Goal: Task Accomplishment & Management: Manage account settings

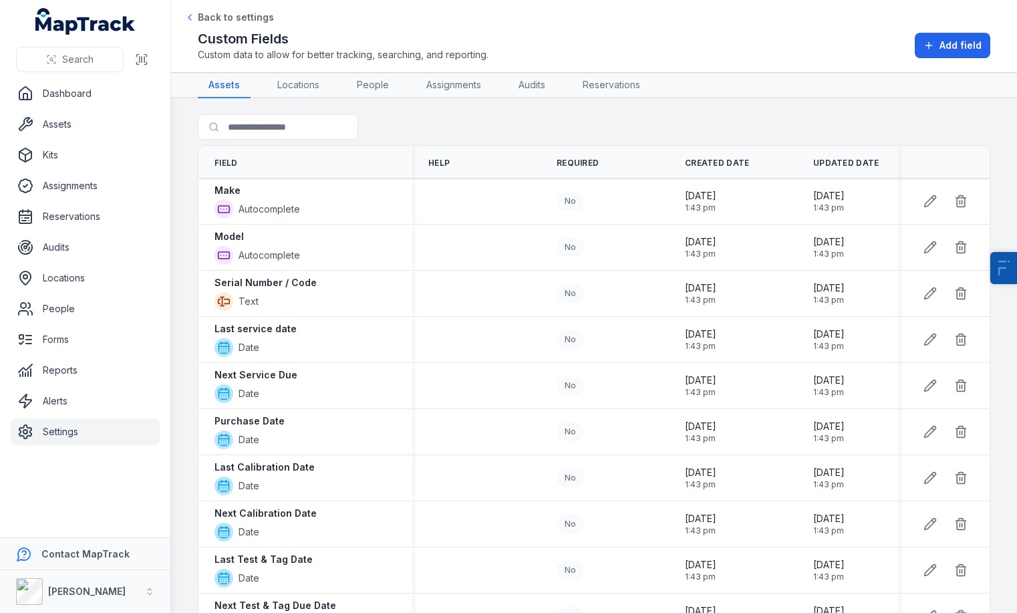
scroll to position [725, 0]
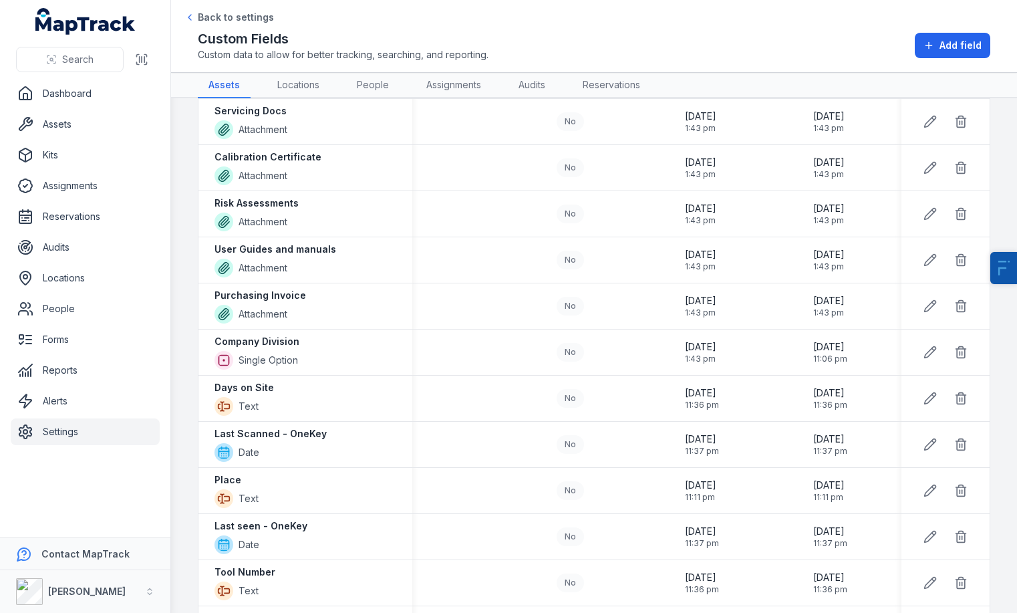
click at [104, 108] on ul "Dashboard Assets Kits Assignments Reservations Audits Locations People Forms Re…" at bounding box center [85, 262] width 149 height 365
click at [82, 432] on link "Settings" at bounding box center [85, 431] width 149 height 27
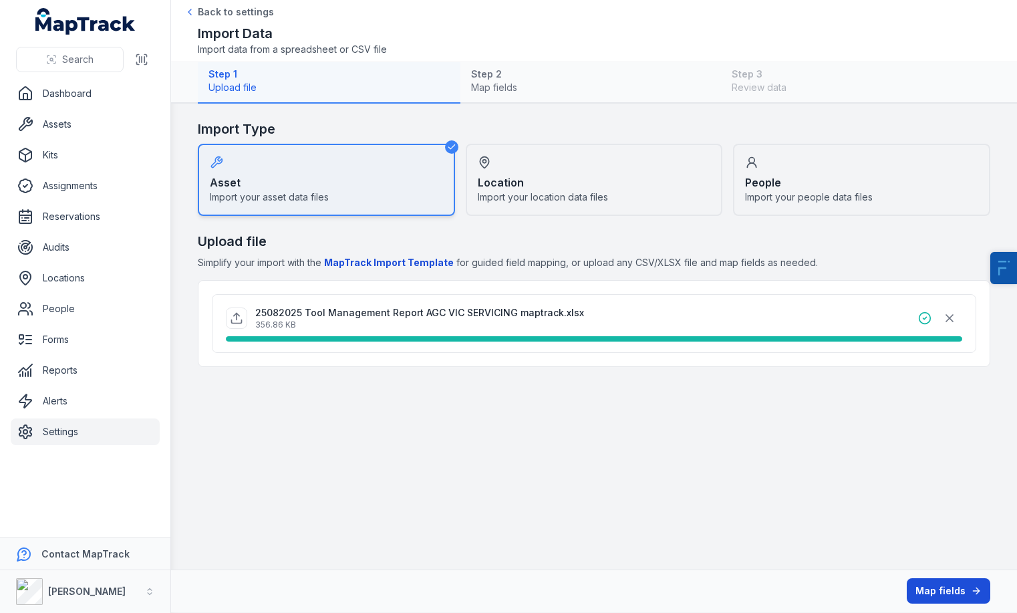
click at [954, 591] on button "Map fields" at bounding box center [949, 590] width 84 height 25
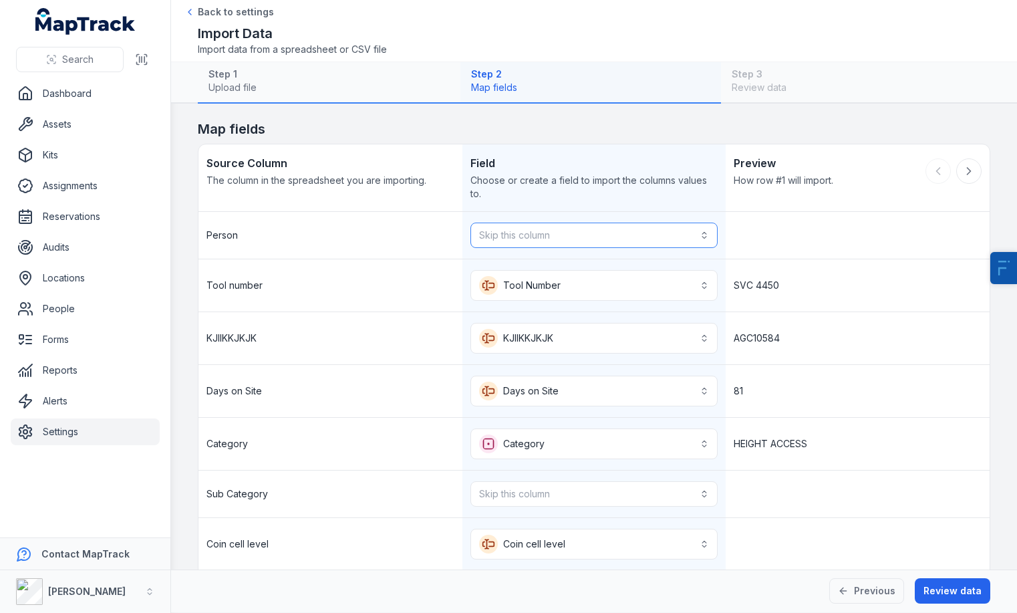
click at [527, 227] on button "Skip this column" at bounding box center [594, 235] width 248 height 25
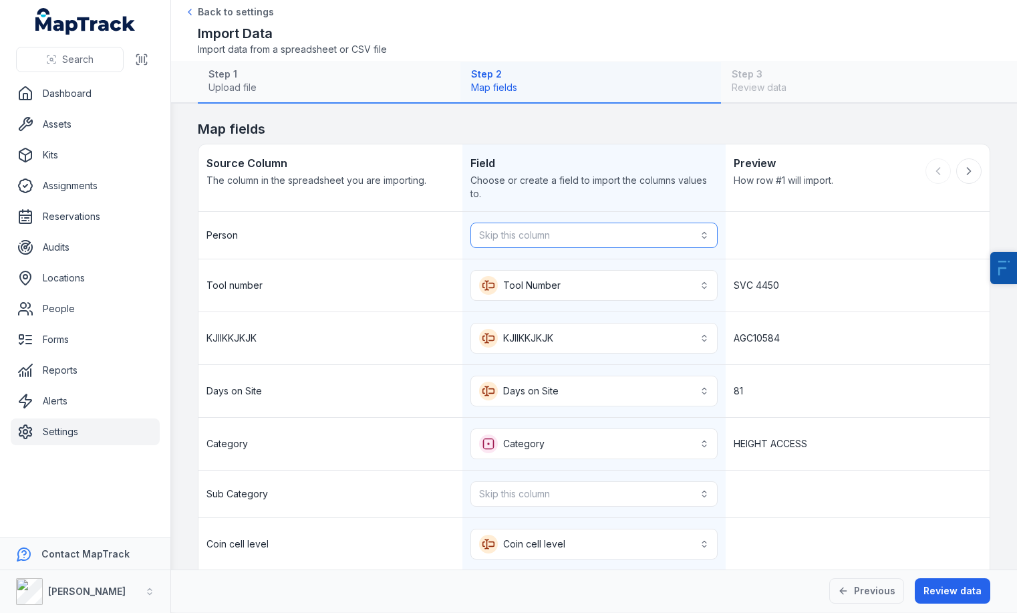
scroll to position [84, 0]
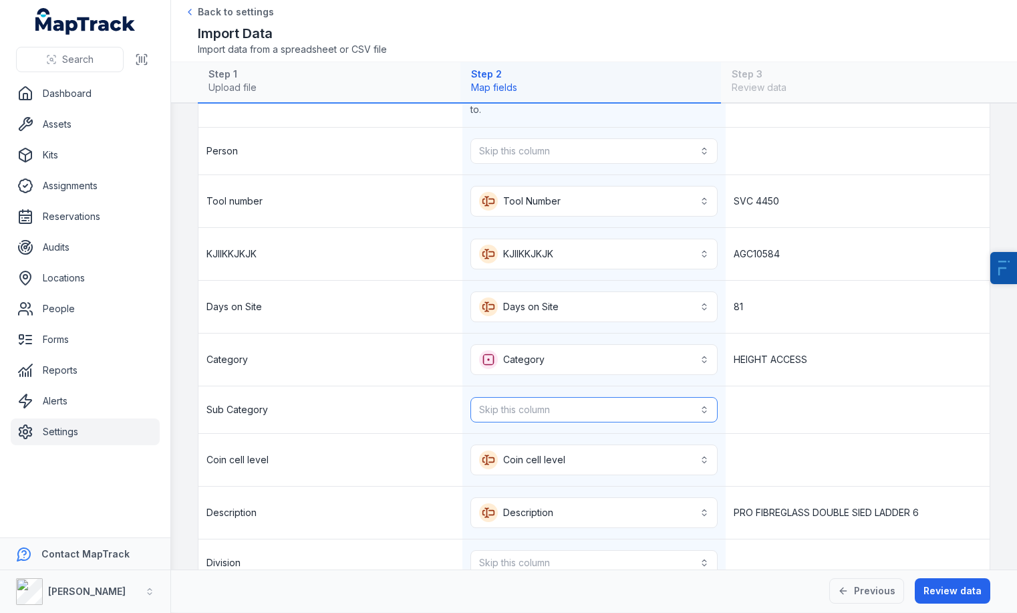
click at [517, 418] on button "Skip this column" at bounding box center [594, 409] width 248 height 25
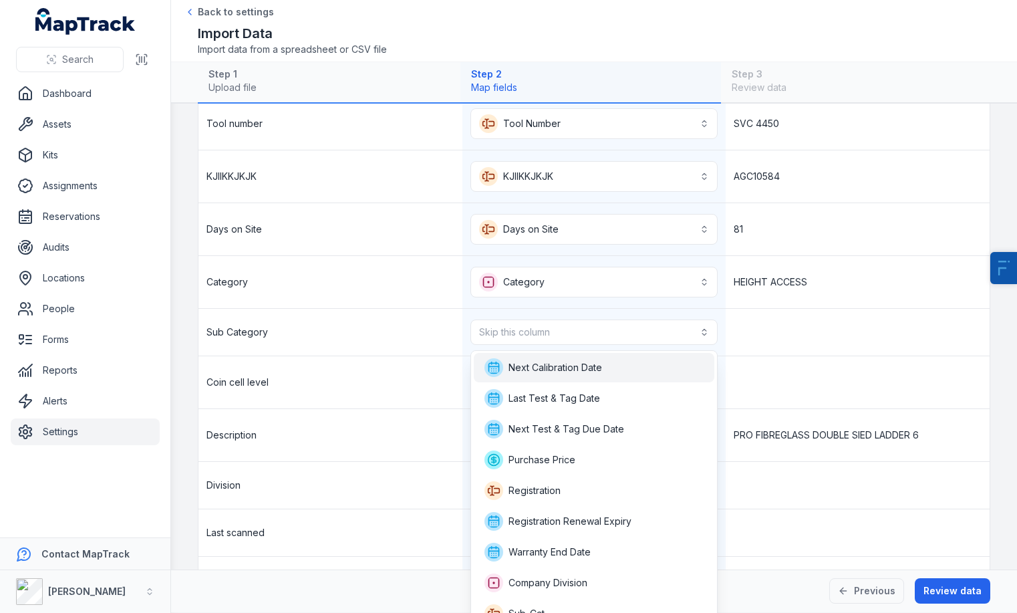
scroll to position [260, 0]
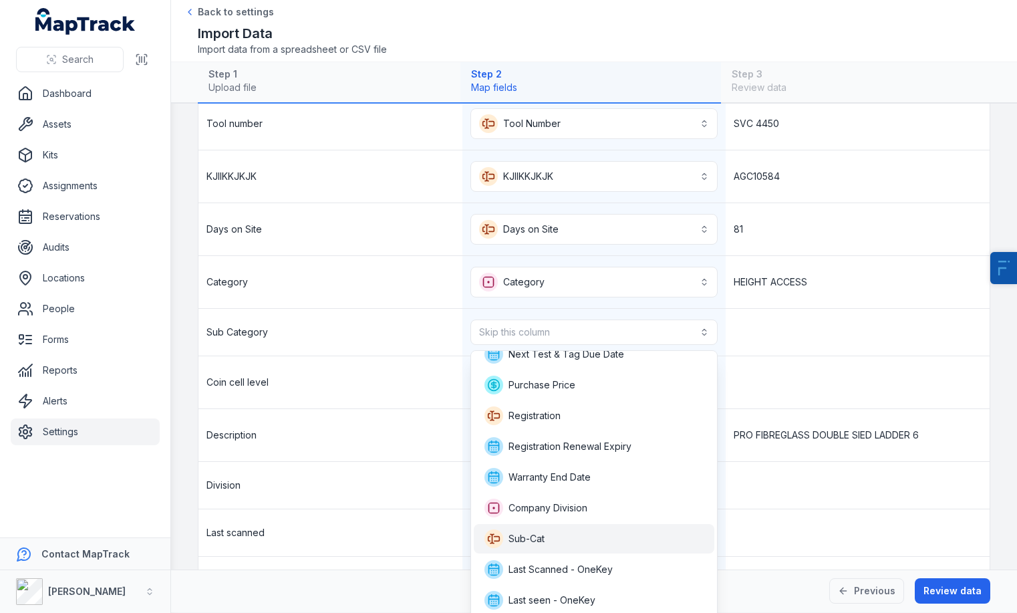
click at [541, 535] on span "Sub-Cat" at bounding box center [526, 538] width 36 height 13
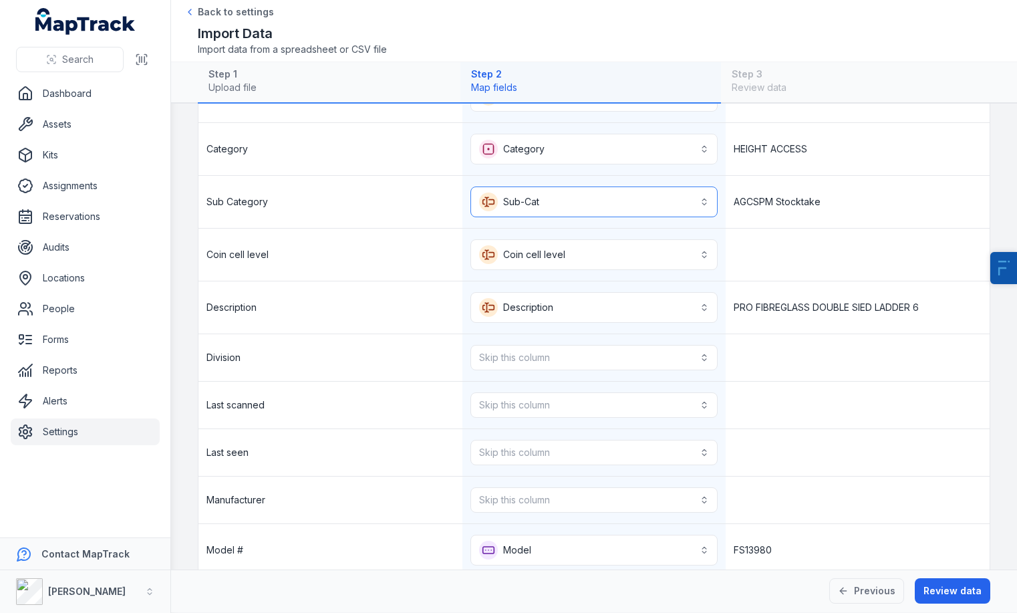
scroll to position [295, 0]
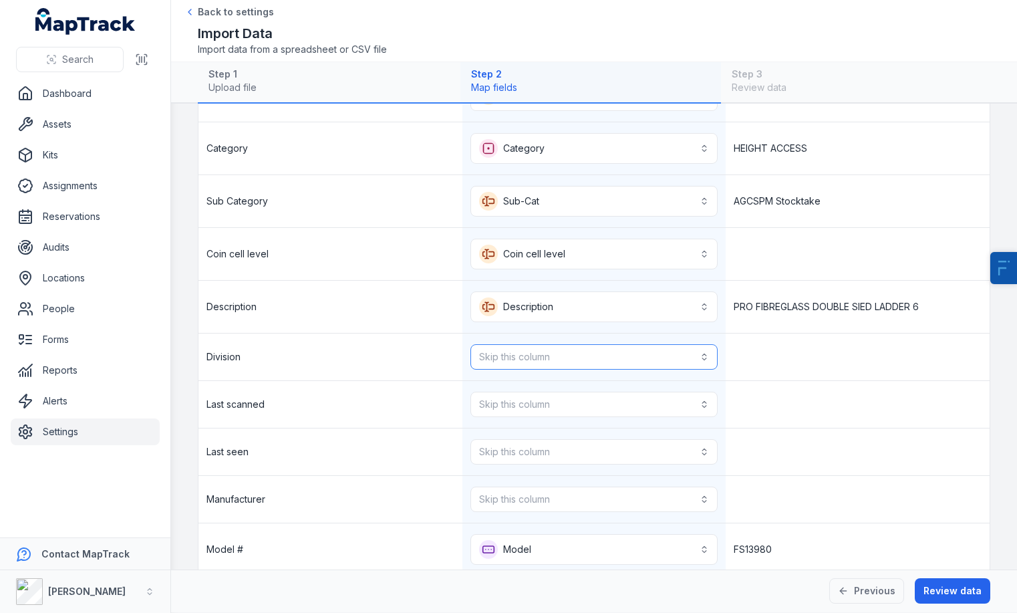
click at [517, 355] on button "Skip this column" at bounding box center [594, 356] width 248 height 25
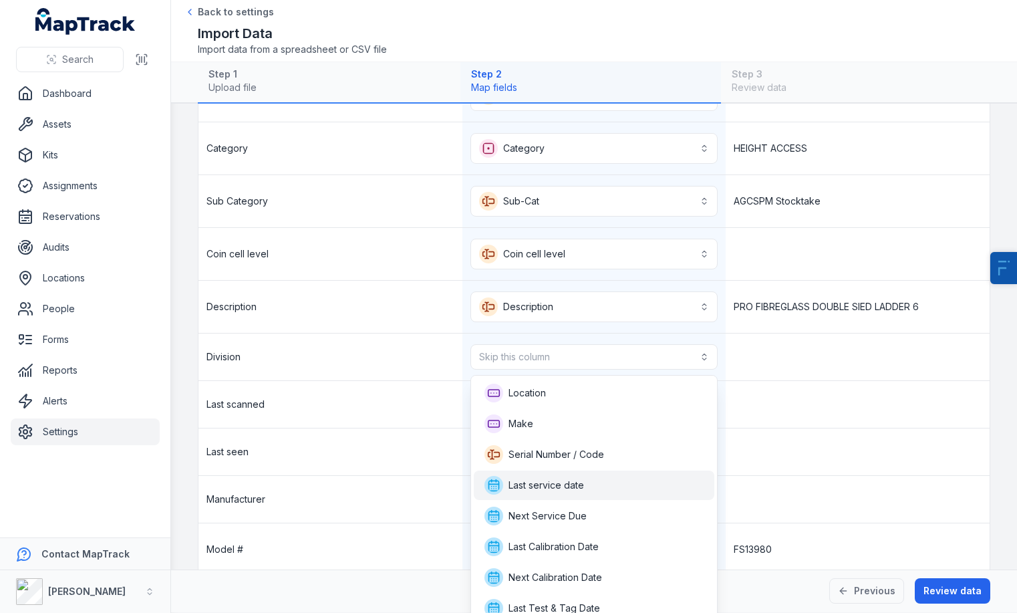
scroll to position [254, 0]
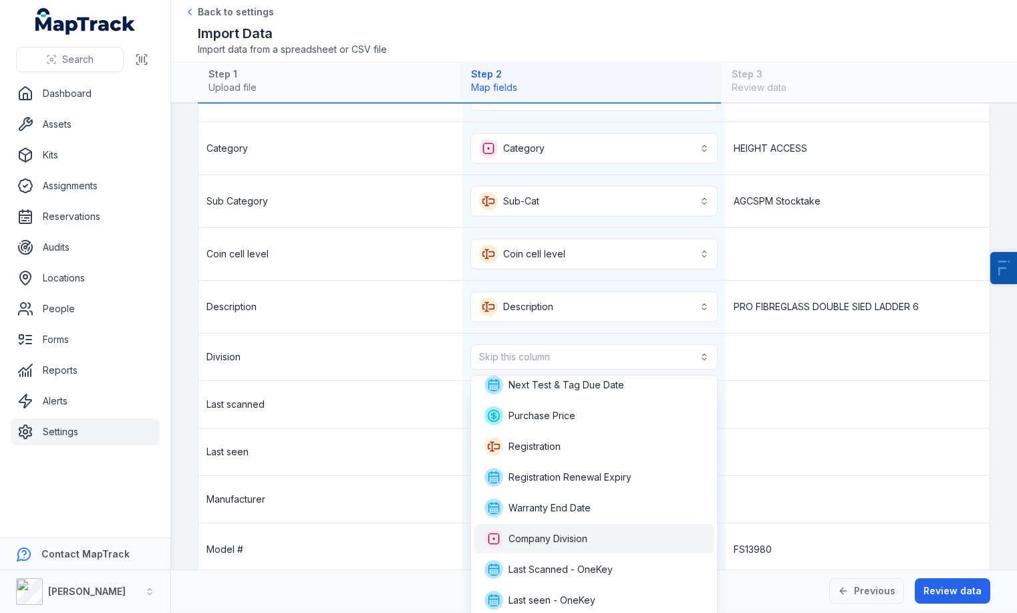
click at [566, 545] on span "Company Division" at bounding box center [547, 538] width 79 height 13
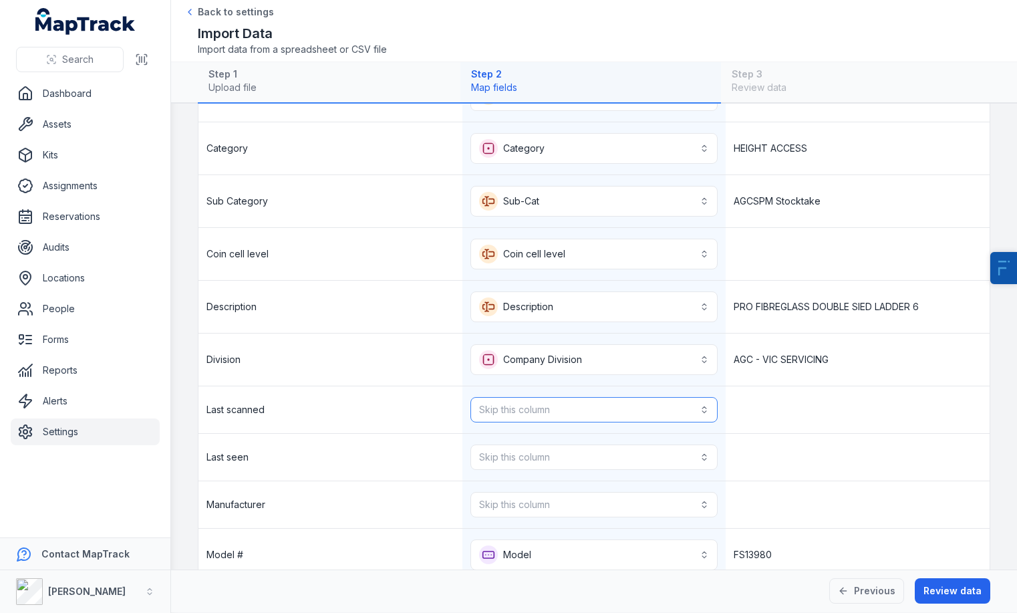
click at [563, 410] on button "Skip this column" at bounding box center [594, 409] width 248 height 25
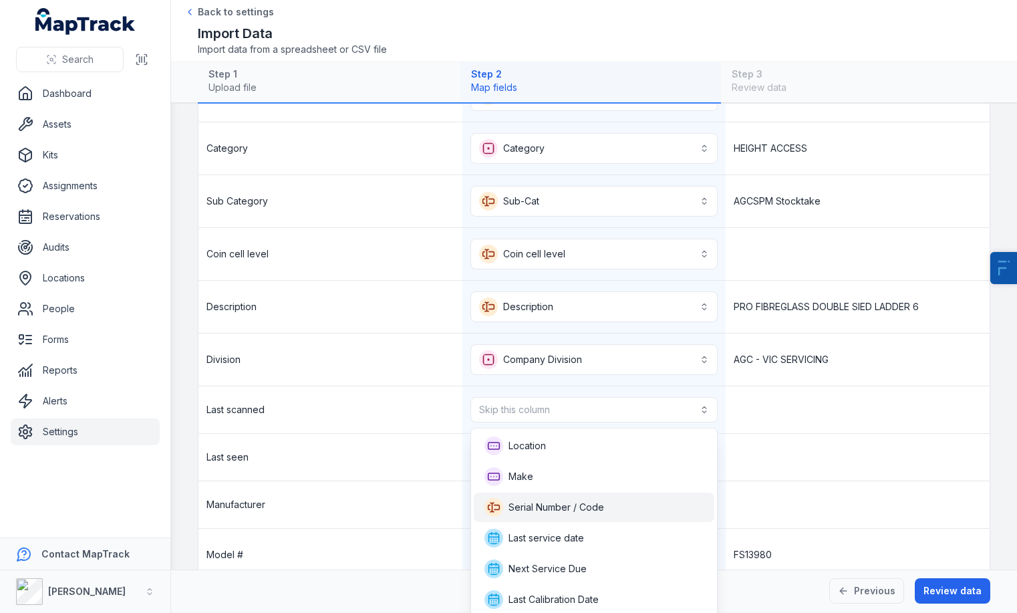
scroll to position [276, 0]
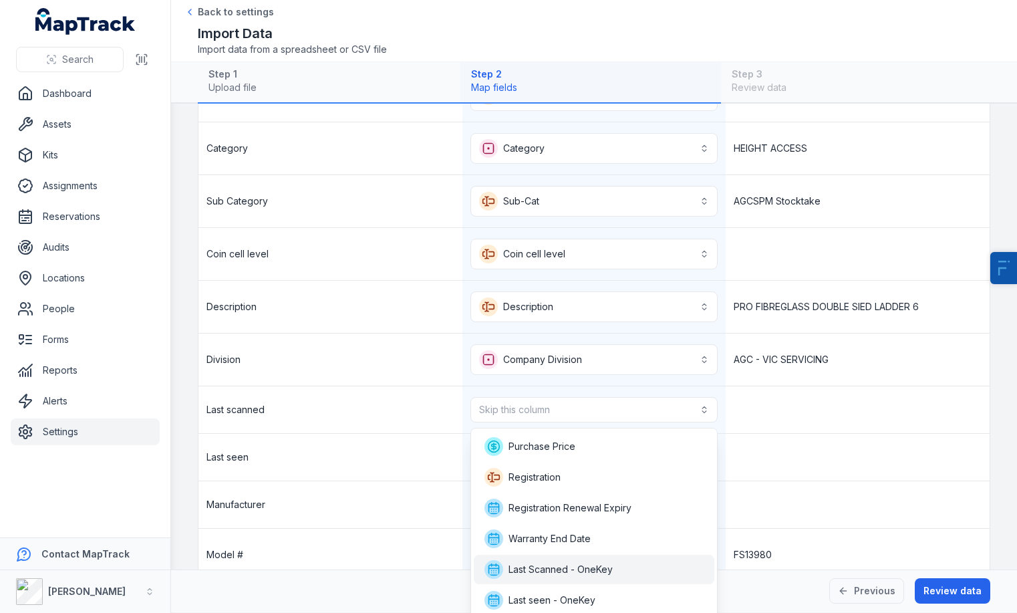
click at [565, 567] on span "Last Scanned - OneKey" at bounding box center [560, 569] width 104 height 13
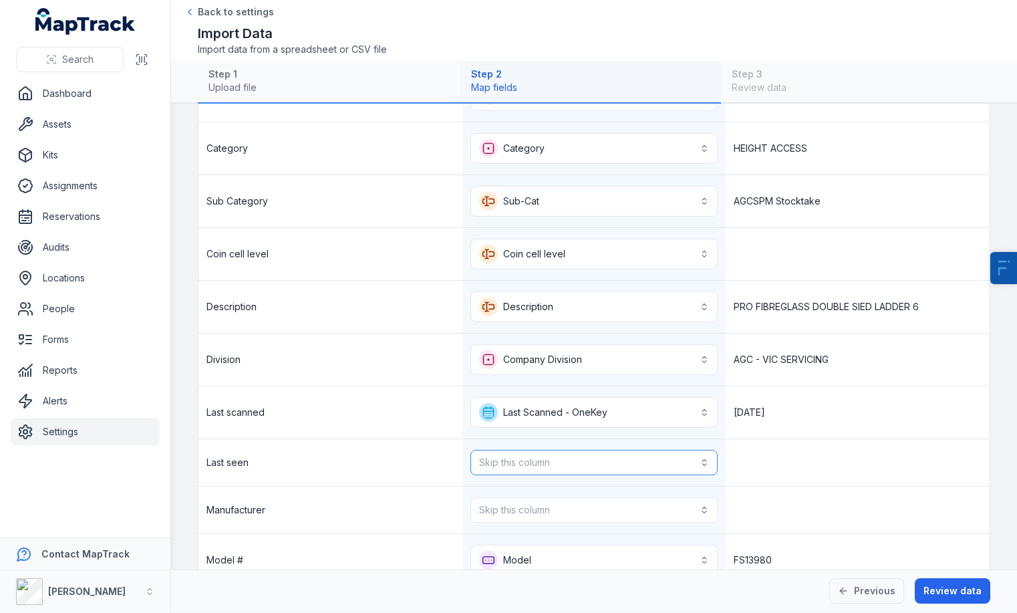
click at [556, 466] on button "Skip this column" at bounding box center [594, 462] width 248 height 25
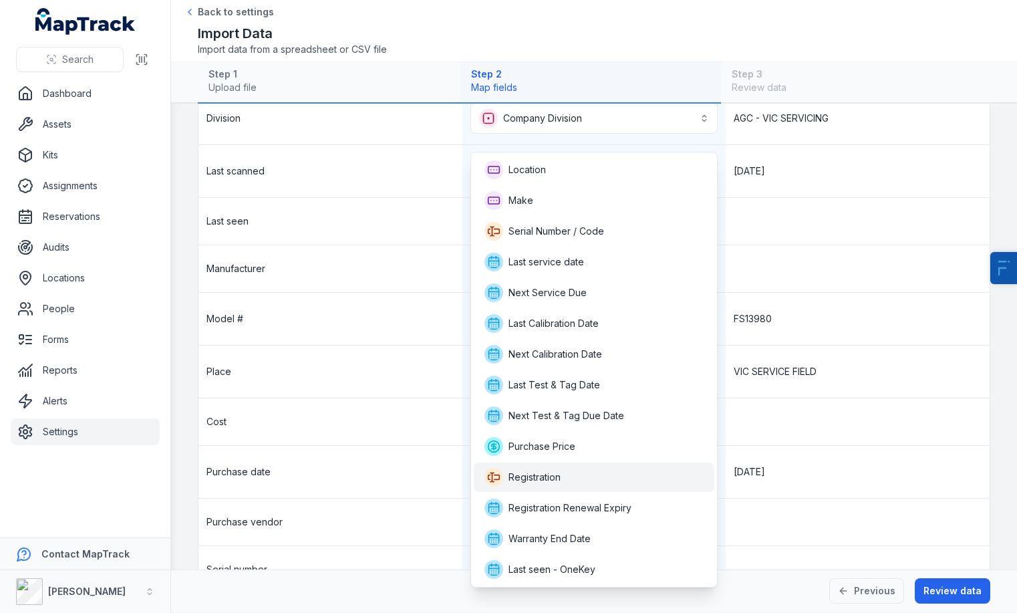
scroll to position [624, 0]
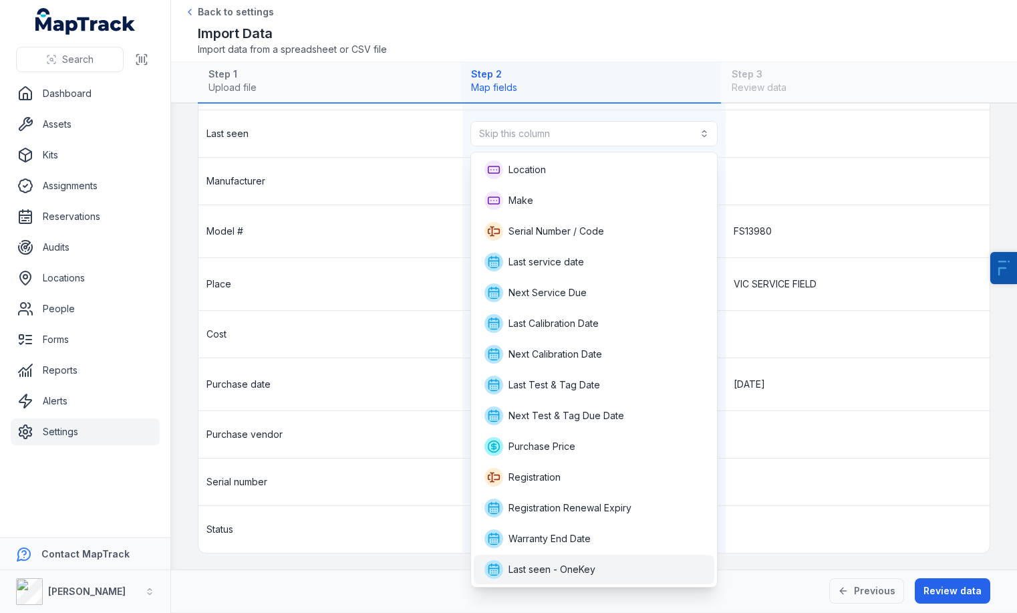
click at [538, 559] on div "Last seen - OneKey" at bounding box center [594, 569] width 241 height 29
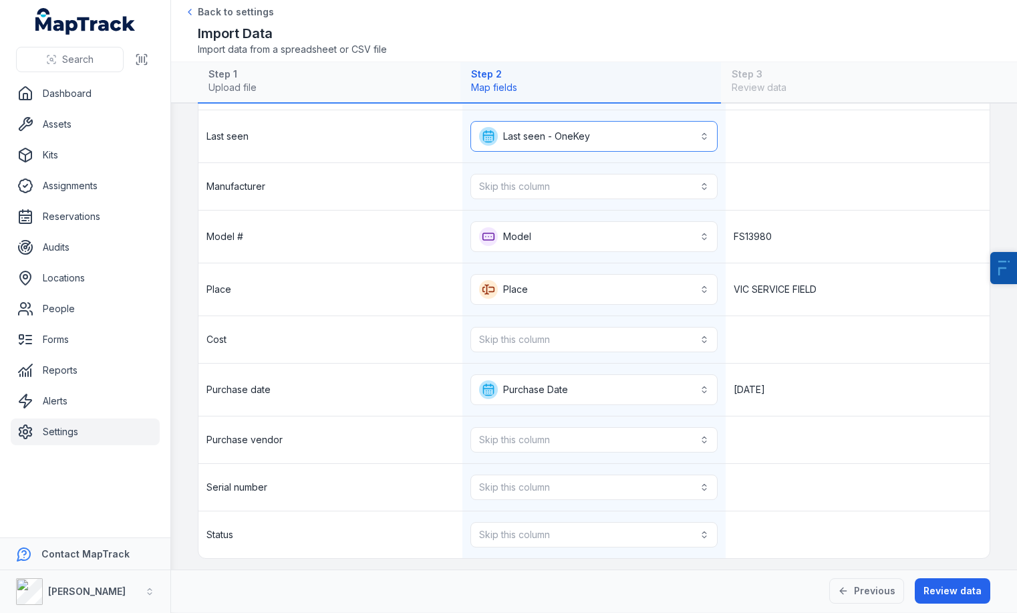
scroll to position [629, 0]
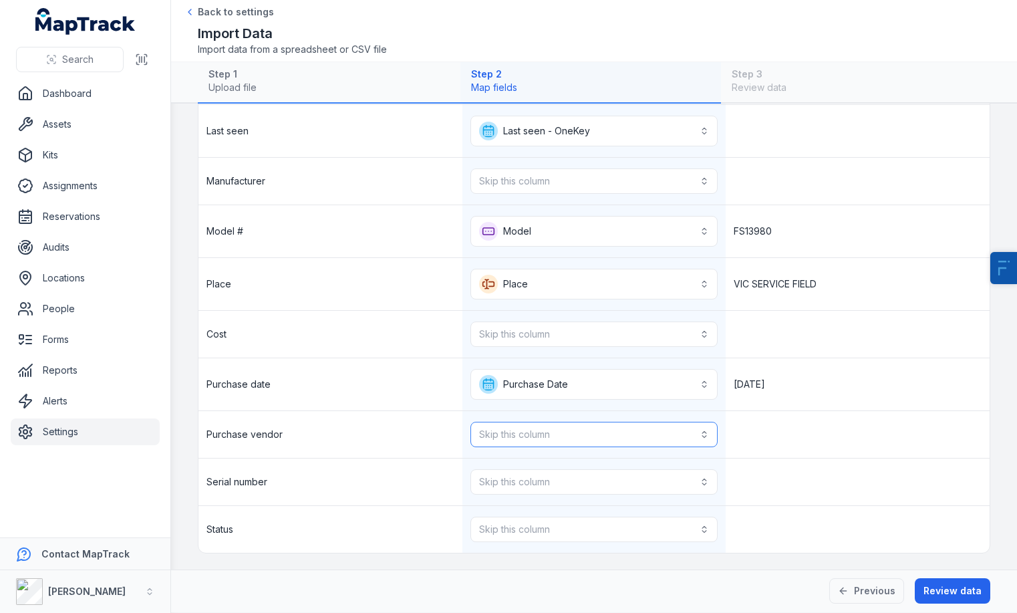
click at [514, 432] on button "Skip this column" at bounding box center [594, 434] width 248 height 25
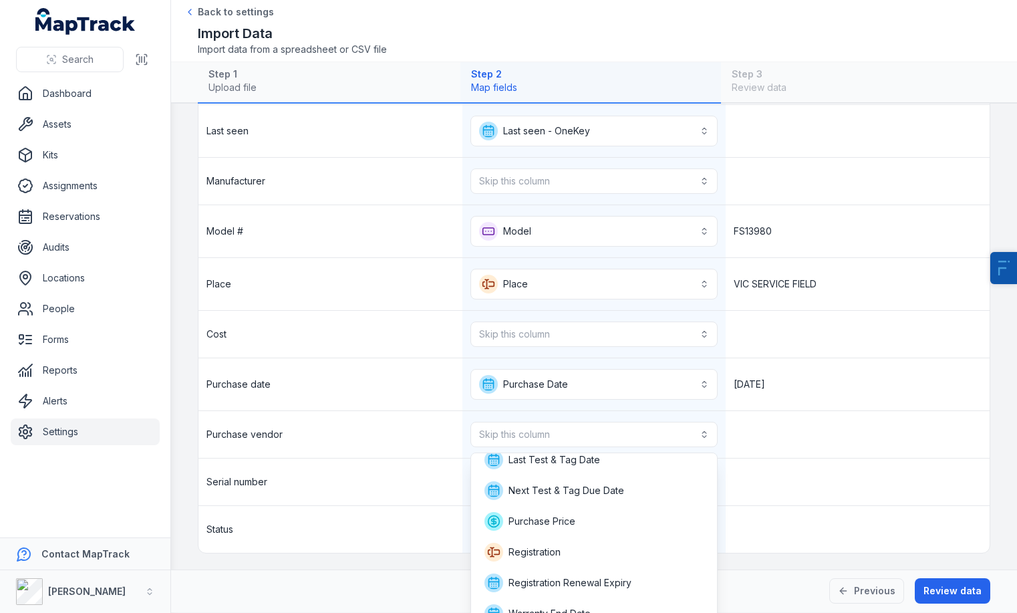
scroll to position [239, 0]
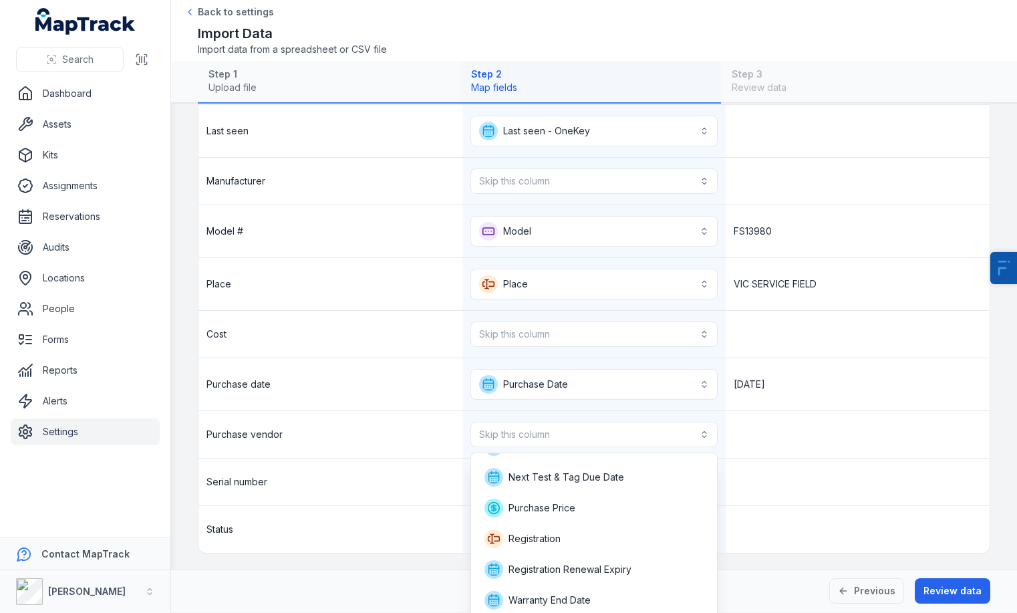
click at [519, 332] on div "**********" at bounding box center [593, 67] width 791 height 970
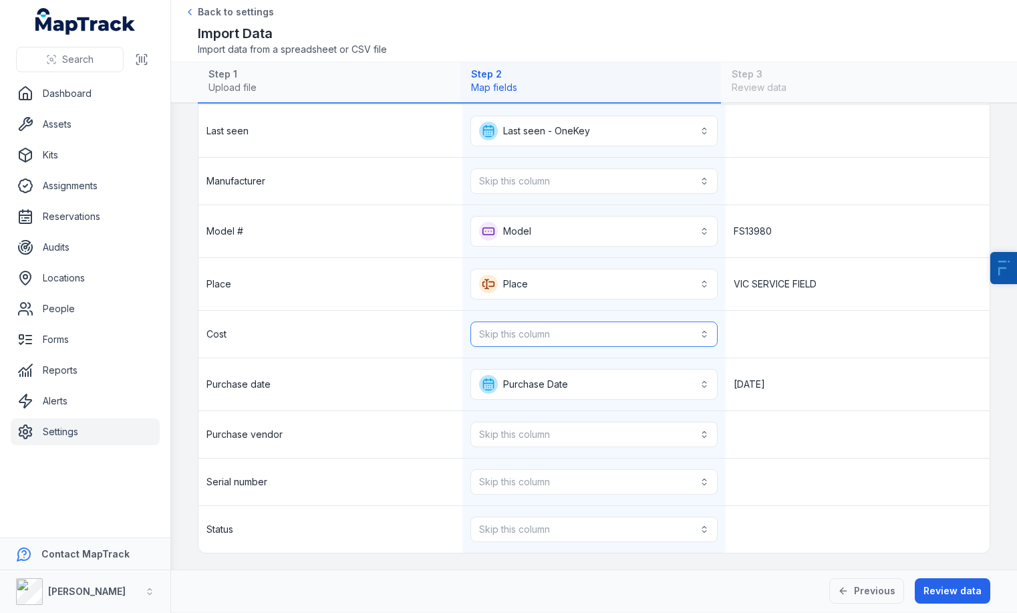
click at [519, 332] on button "Skip this column" at bounding box center [594, 333] width 248 height 25
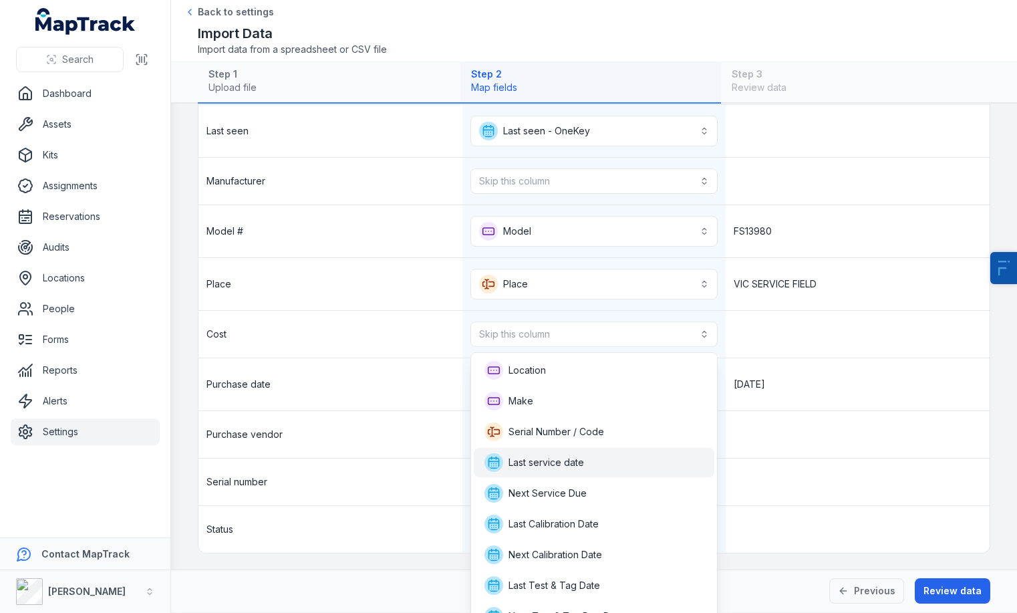
scroll to position [139, 0]
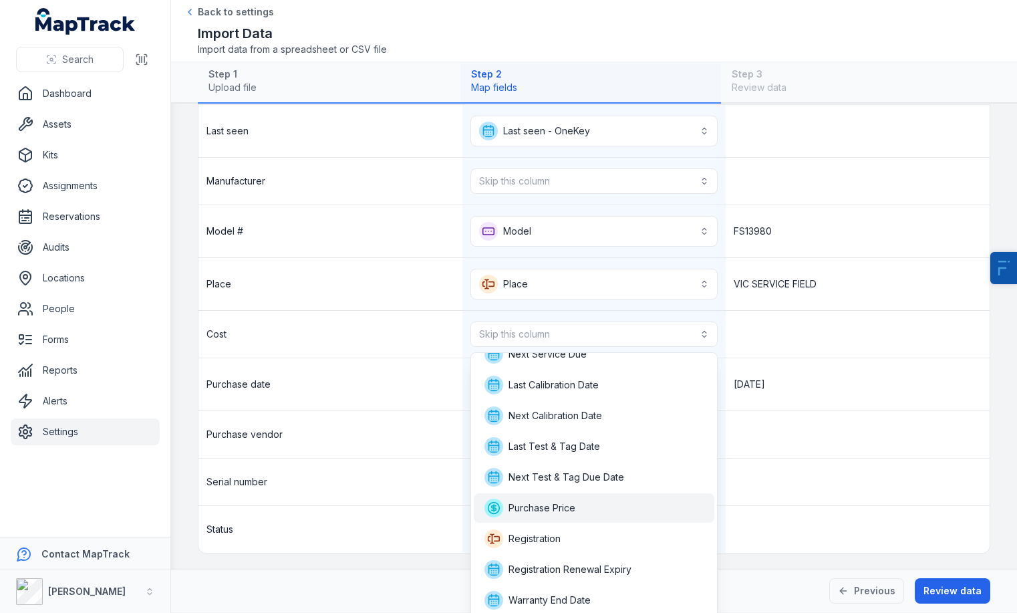
click at [550, 515] on span "Purchase Price" at bounding box center [529, 507] width 91 height 19
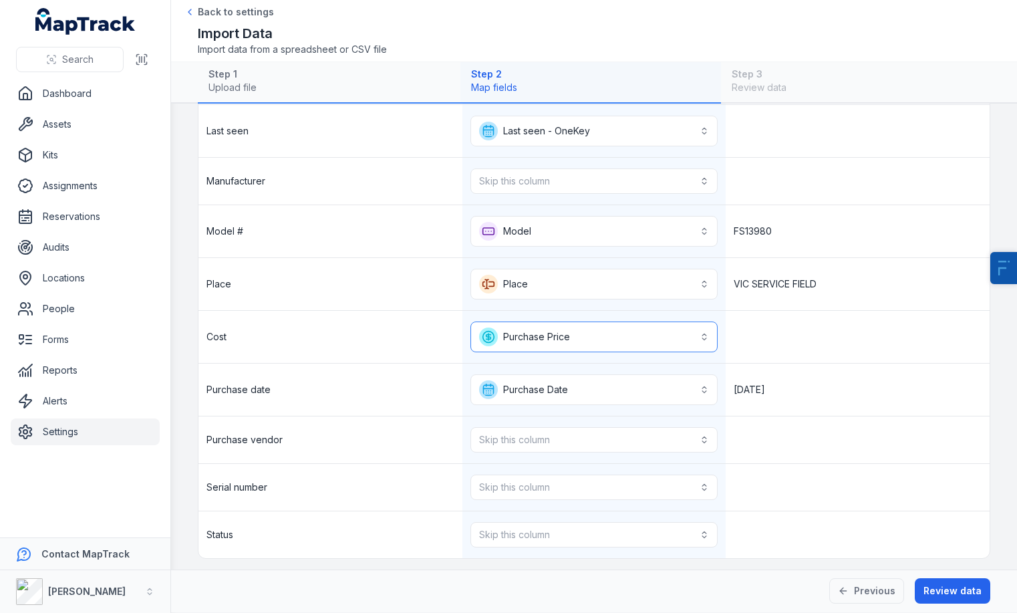
scroll to position [635, 0]
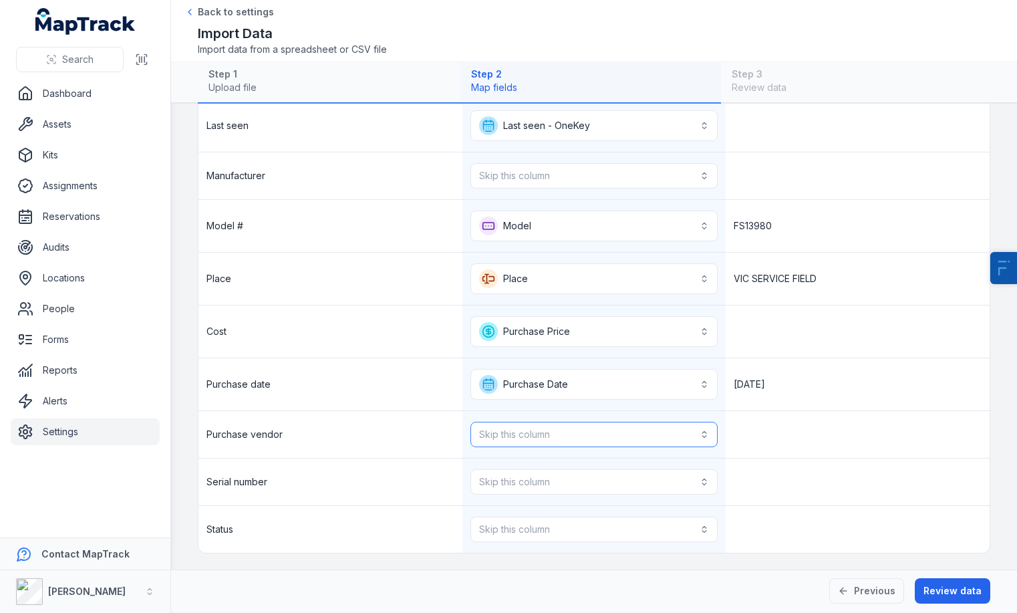
click at [535, 436] on button "Skip this column" at bounding box center [594, 434] width 248 height 25
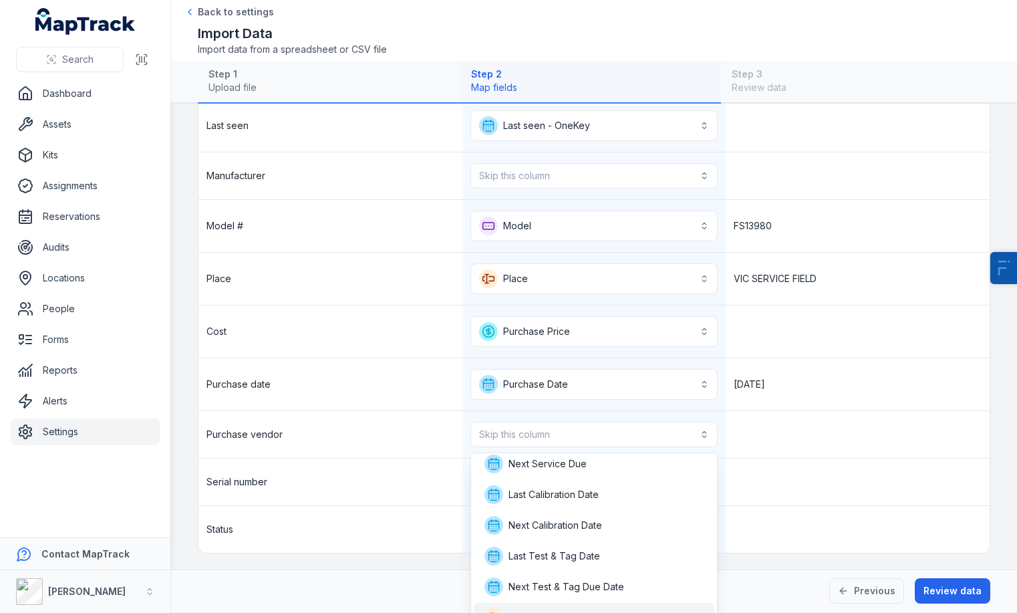
scroll to position [208, 0]
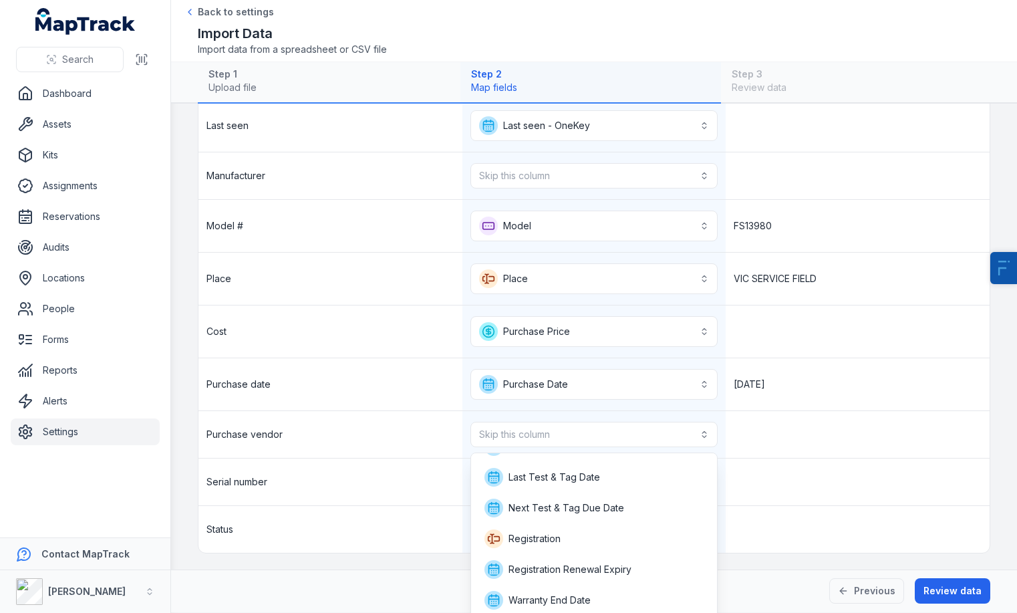
click at [387, 571] on div "**********" at bounding box center [594, 306] width 846 height 613
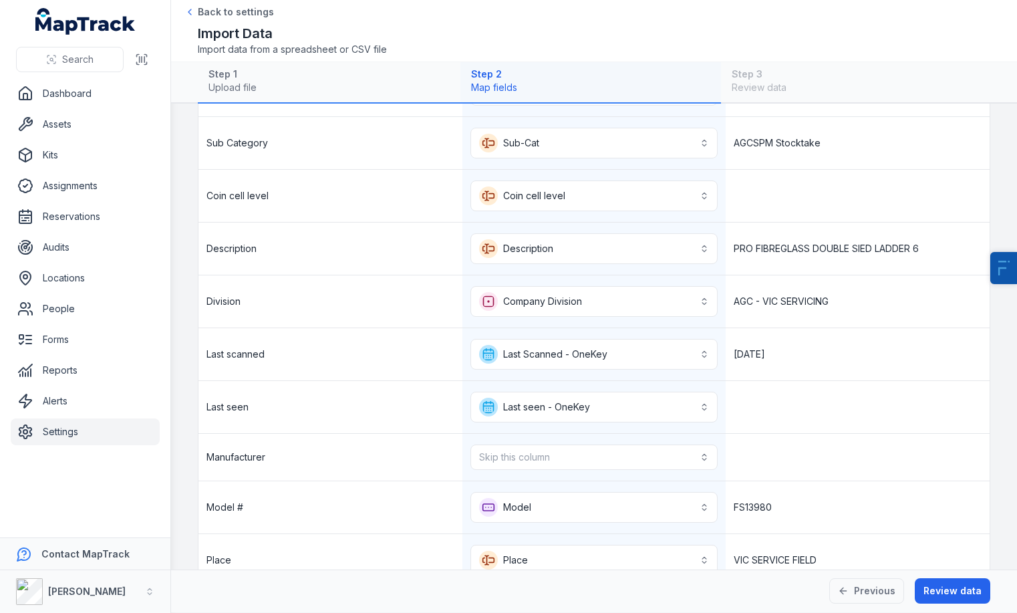
scroll to position [353, 0]
click at [535, 447] on button "Skip this column" at bounding box center [594, 457] width 248 height 25
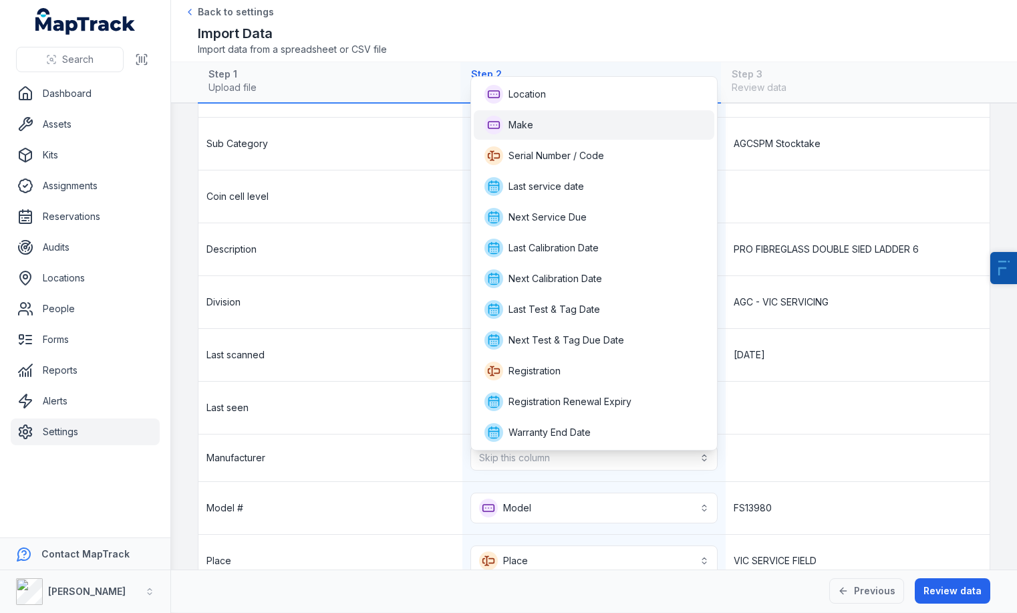
click at [554, 118] on div "Make" at bounding box center [594, 125] width 220 height 19
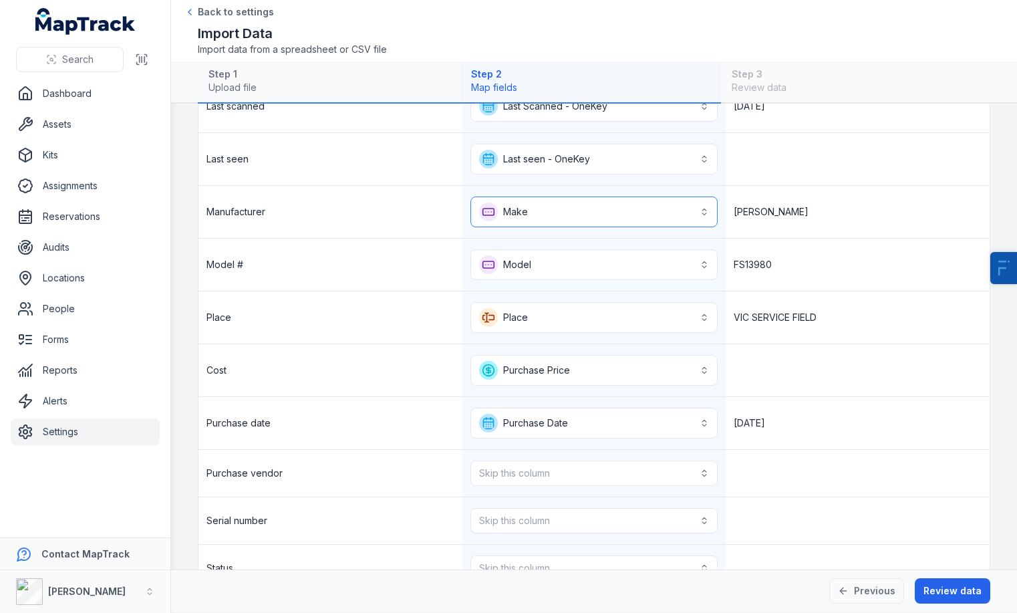
scroll to position [640, 0]
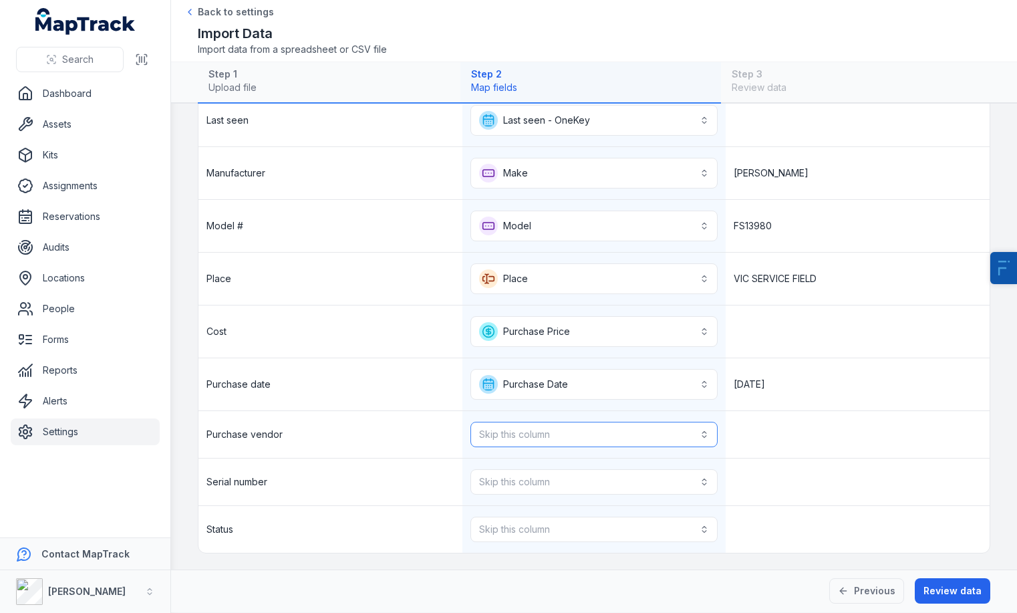
click at [521, 436] on button "Skip this column" at bounding box center [594, 434] width 248 height 25
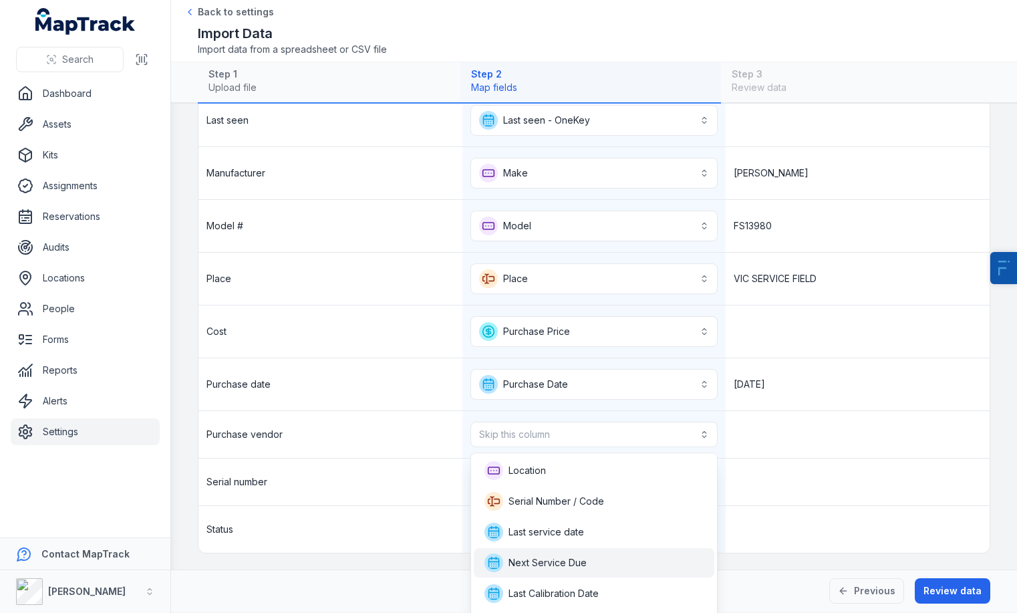
scroll to position [178, 0]
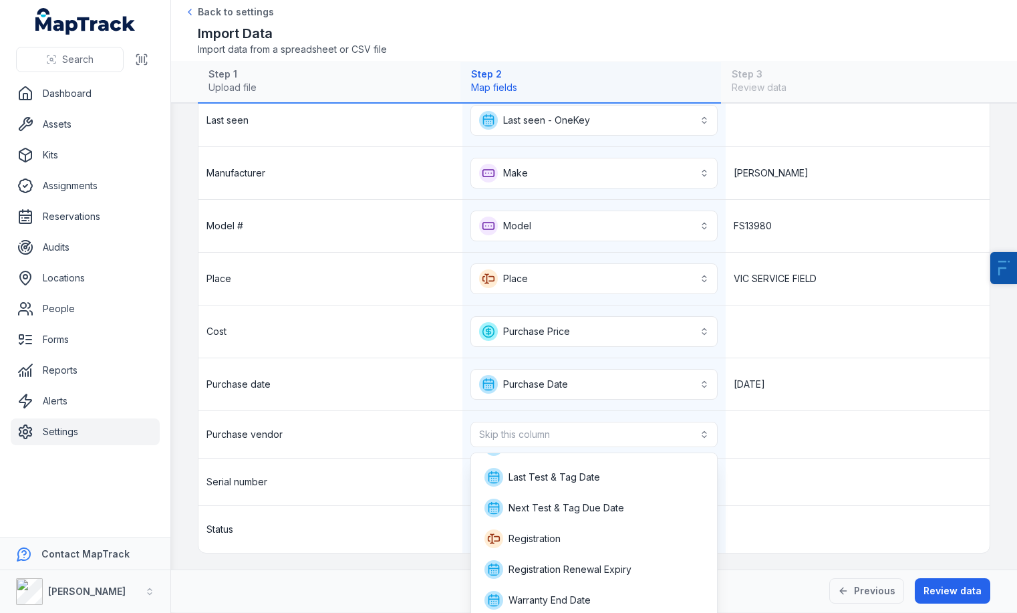
click at [359, 484] on div "**********" at bounding box center [593, 62] width 791 height 981
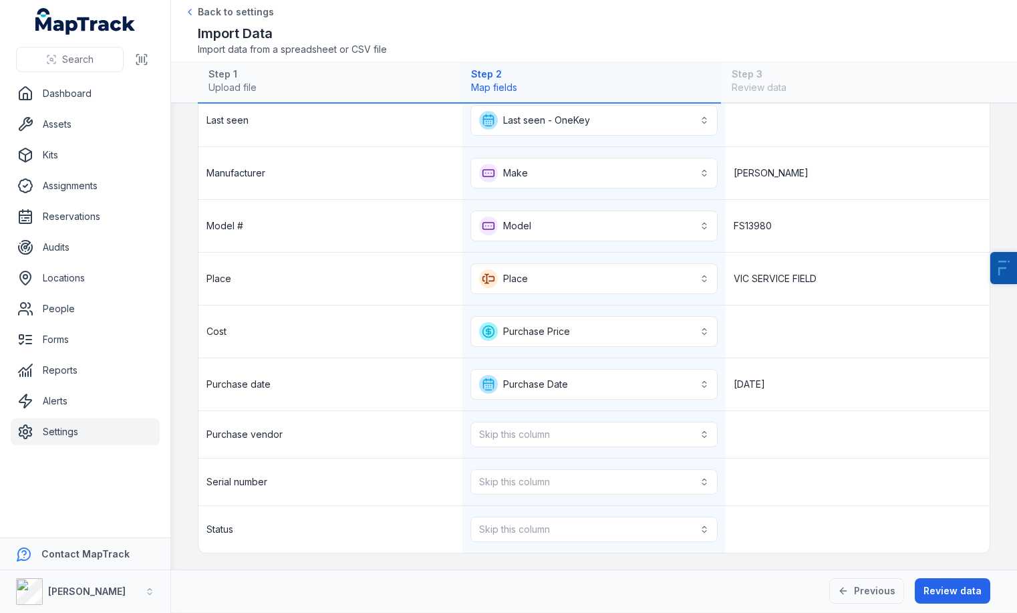
click at [83, 432] on link "Settings" at bounding box center [85, 431] width 149 height 27
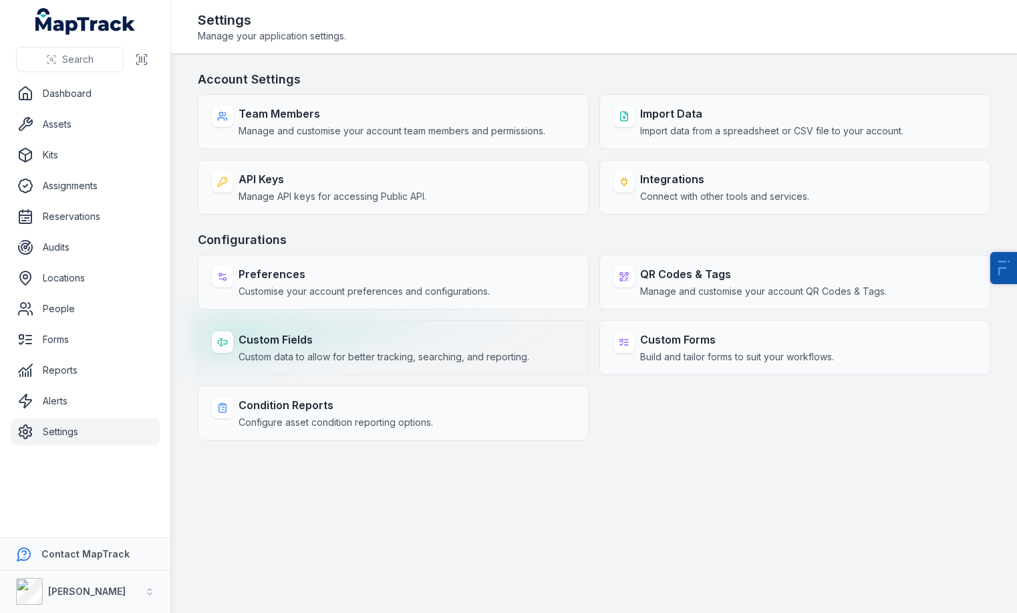
click at [353, 351] on span "Custom data to allow for better tracking, searching, and reporting." at bounding box center [384, 356] width 291 height 13
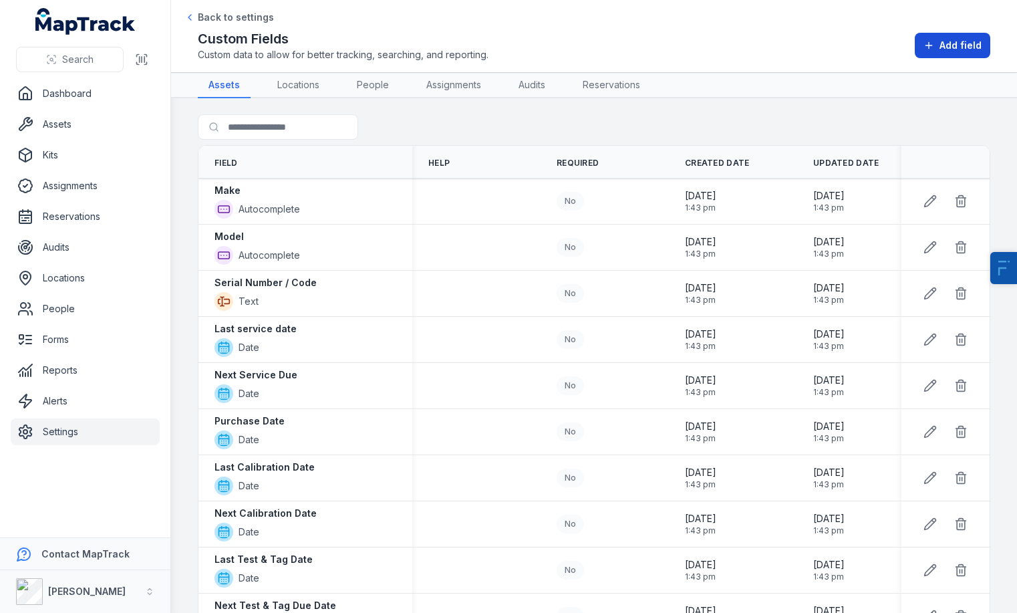
click at [977, 35] on button "Add field" at bounding box center [953, 45] width 76 height 25
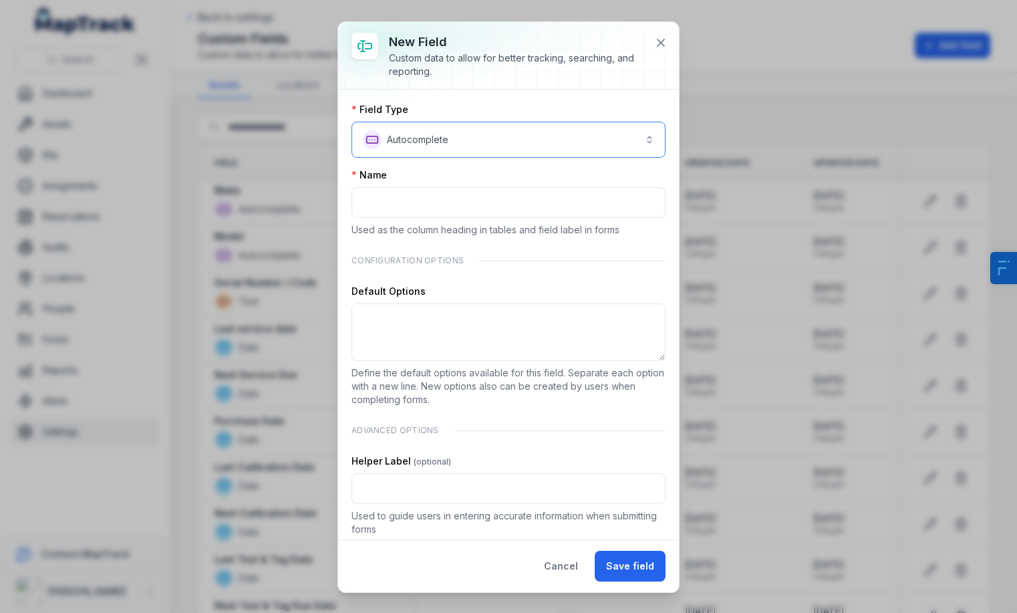
click at [540, 150] on button "**********" at bounding box center [508, 140] width 314 height 36
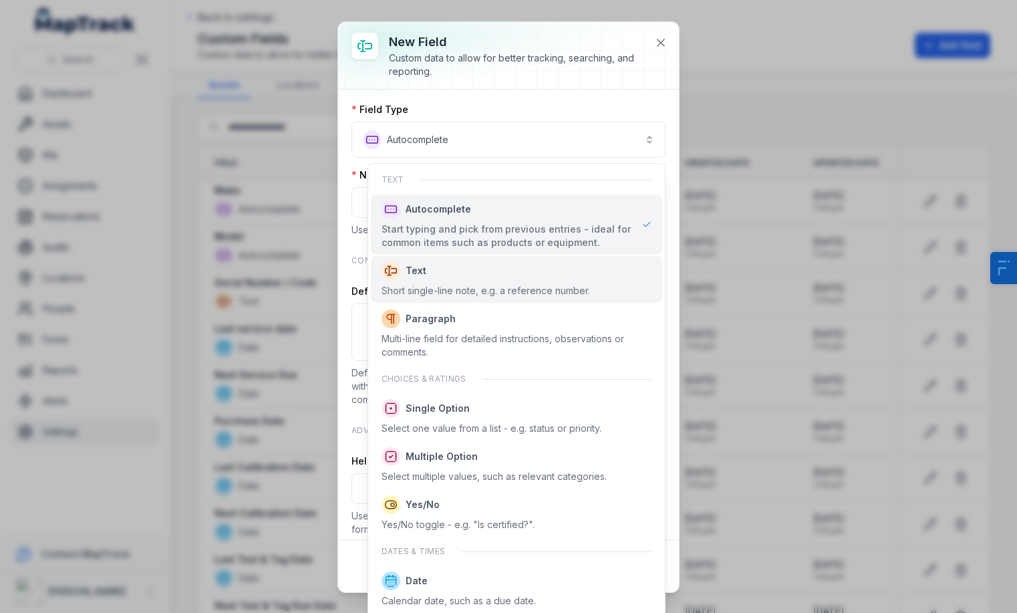
click at [489, 281] on span "Text Short single-line note, e.g. a reference number." at bounding box center [486, 279] width 208 height 36
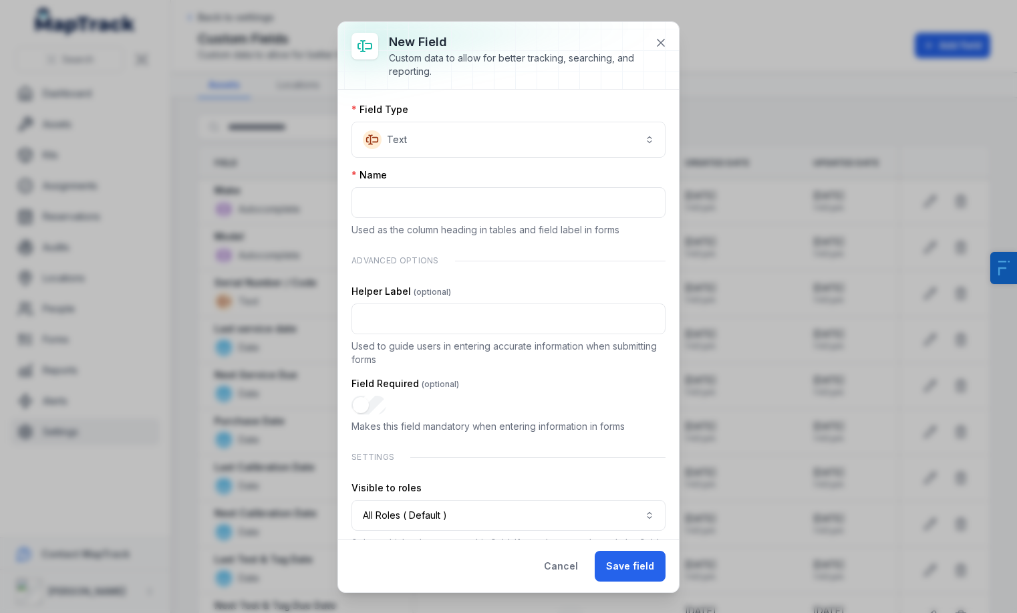
click at [392, 183] on div "Name Used as the column heading in tables and field label in forms" at bounding box center [508, 202] width 314 height 68
click at [387, 198] on input ":r8:-form-item-label" at bounding box center [508, 202] width 314 height 31
type input "**********"
click at [615, 570] on button "Save field" at bounding box center [630, 566] width 71 height 31
